Goal: Navigation & Orientation: Find specific page/section

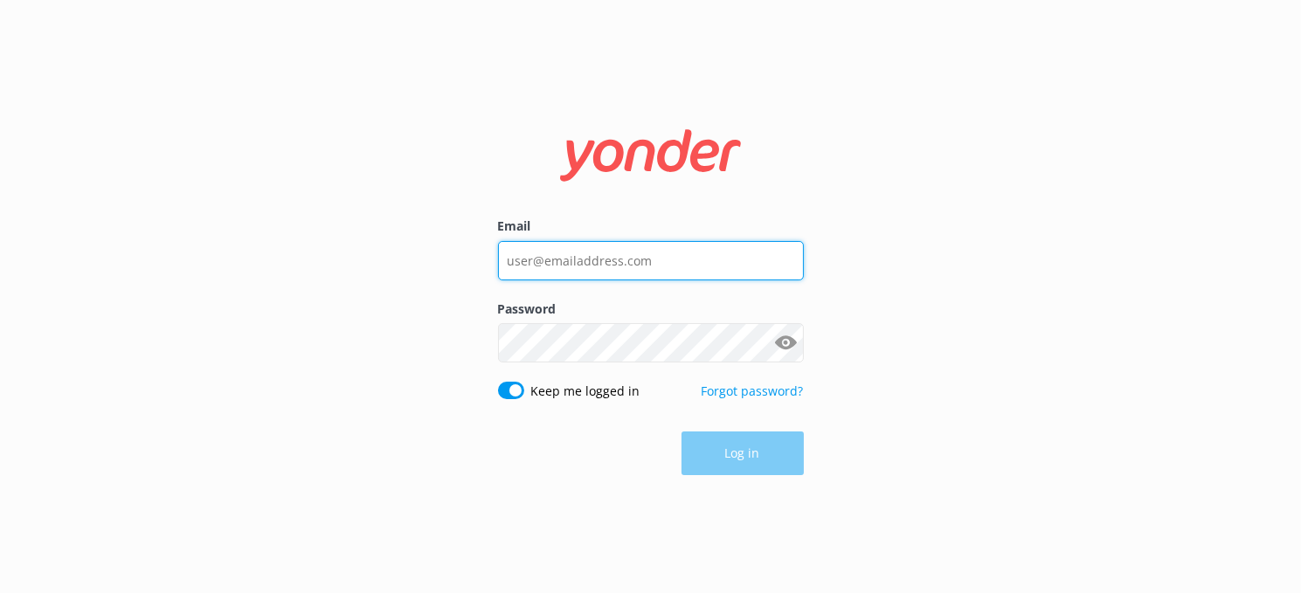
click at [640, 261] on input "Email" at bounding box center [651, 260] width 306 height 39
click at [641, 260] on input "Email" at bounding box center [651, 260] width 306 height 39
type input "[EMAIL_ADDRESS][DOMAIN_NAME]"
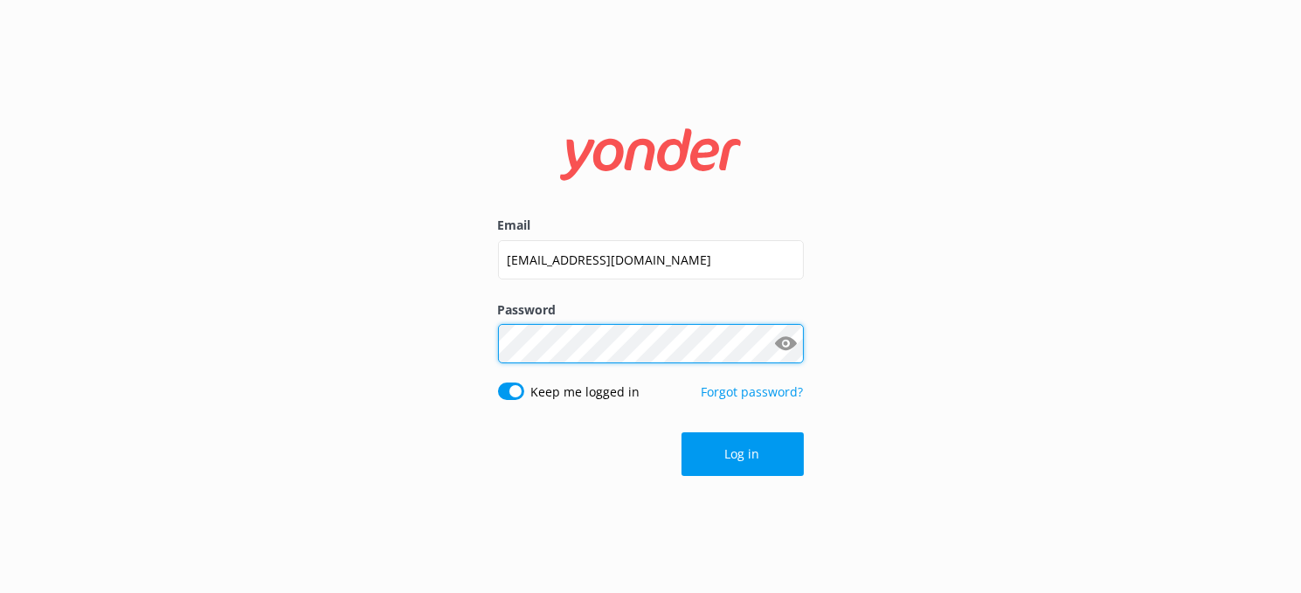
click button "Log in" at bounding box center [743, 455] width 122 height 44
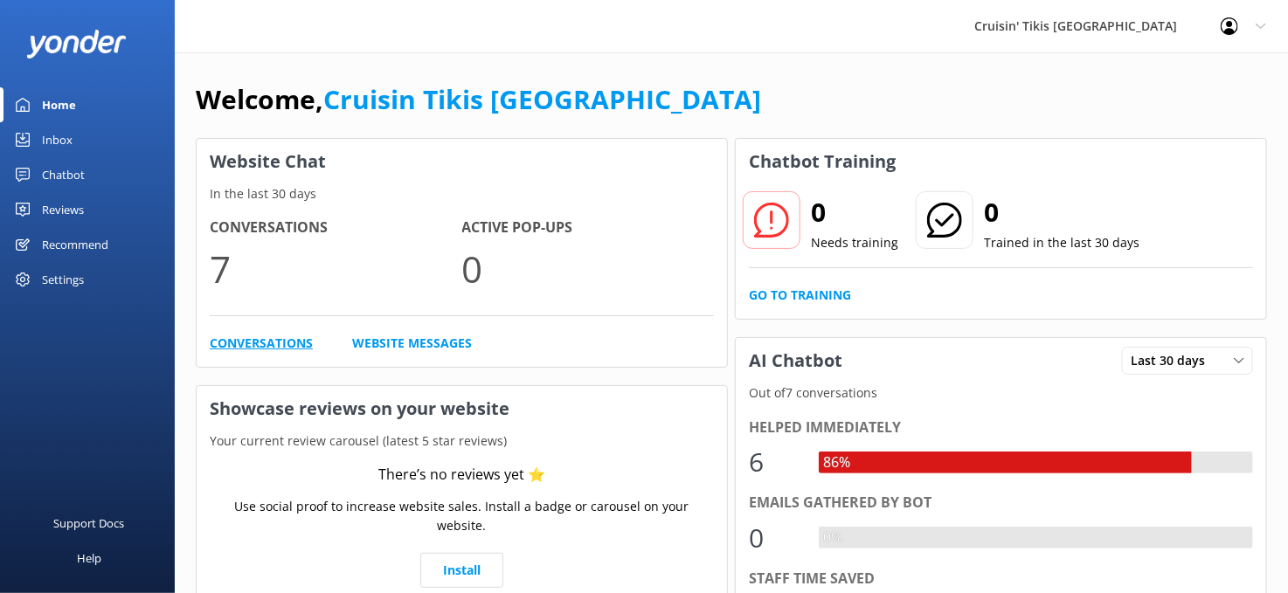
click at [280, 343] on link "Conversations" at bounding box center [261, 343] width 103 height 19
